Goal: Register for event/course

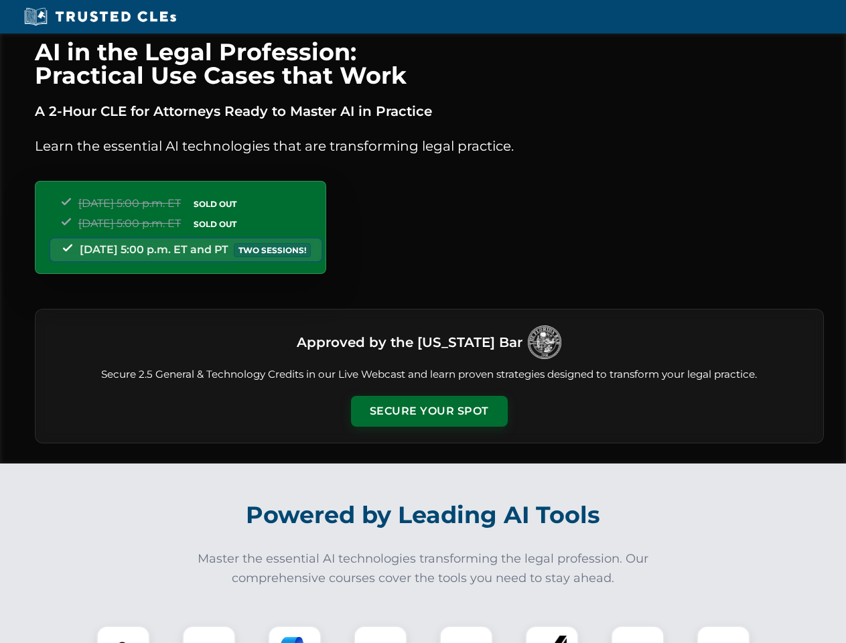
click at [429, 411] on button "Secure Your Spot" at bounding box center [429, 411] width 157 height 31
click at [123, 634] on img at bounding box center [123, 652] width 39 height 39
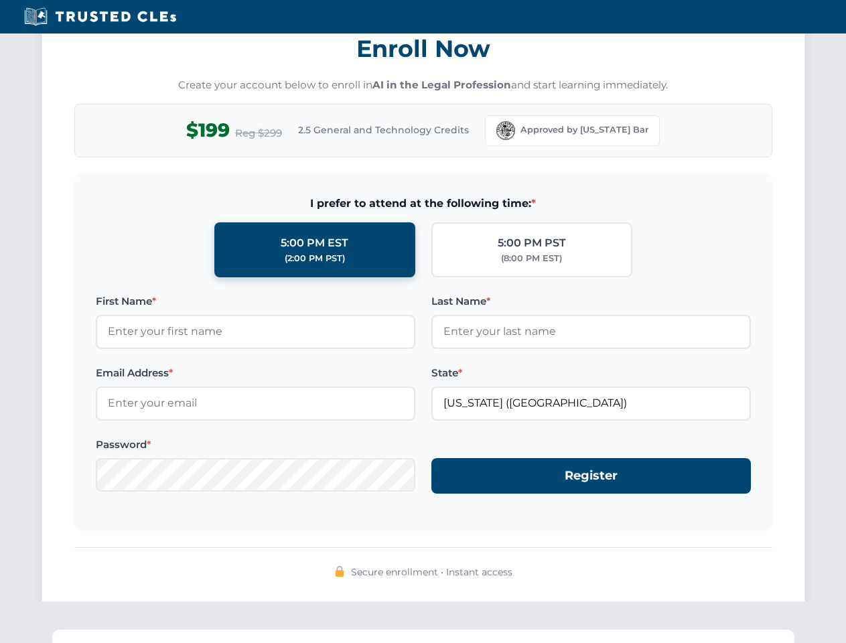
scroll to position [1315, 0]
